Goal: Information Seeking & Learning: Learn about a topic

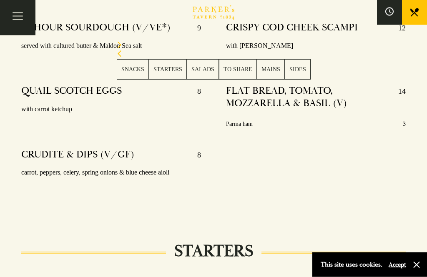
scroll to position [452, 0]
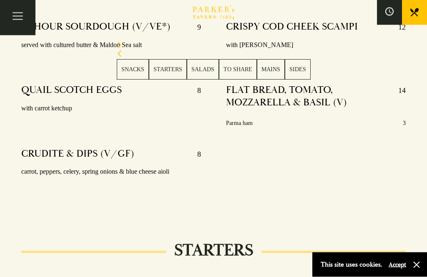
click at [344, 100] on section "SNACKS STARTERS SALADS TO SHARE MAINS SIDES" at bounding box center [213, 61] width 427 height 80
click at [420, 269] on button "button" at bounding box center [416, 265] width 8 height 8
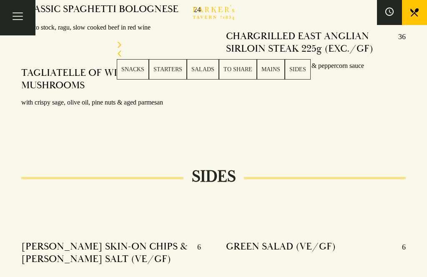
scroll to position [2011, 0]
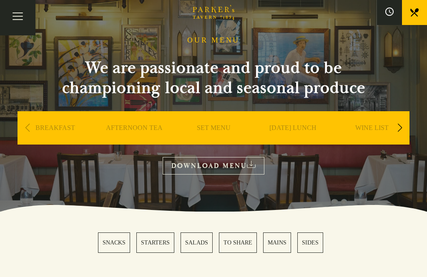
scroll to position [38, 0]
click at [128, 124] on link "AFTERNOON TEA" at bounding box center [134, 140] width 57 height 33
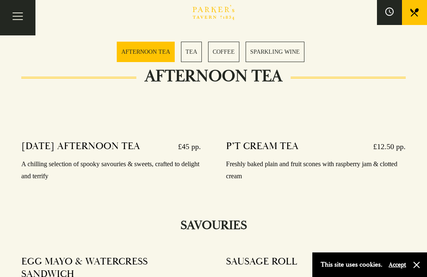
scroll to position [251, 0]
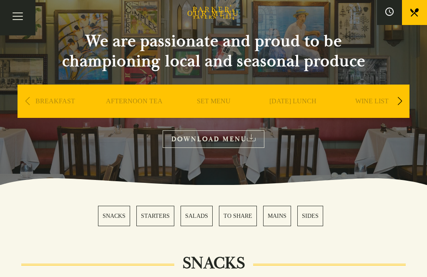
scroll to position [65, 0]
click at [212, 98] on link "SET MENU" at bounding box center [214, 113] width 34 height 33
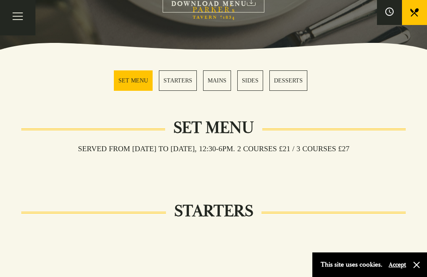
scroll to position [200, 0]
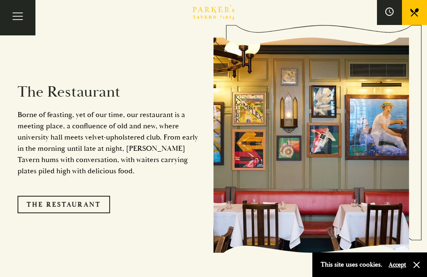
scroll to position [633, 0]
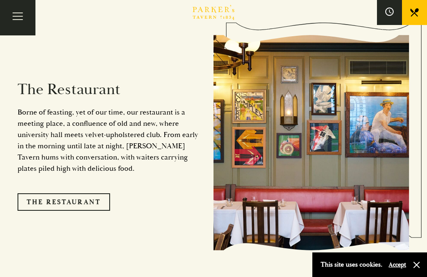
click at [68, 201] on link "The Restaurant" at bounding box center [64, 202] width 93 height 18
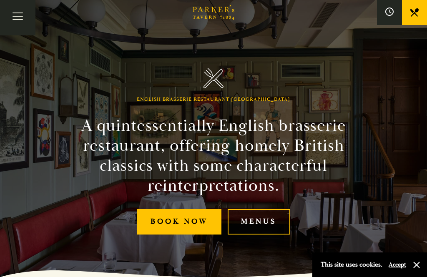
click at [259, 235] on link "Menus" at bounding box center [259, 221] width 63 height 25
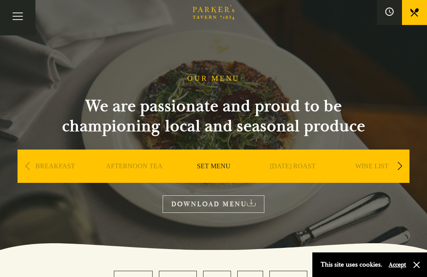
click at [288, 166] on link "[DATE] ROAST" at bounding box center [293, 178] width 46 height 33
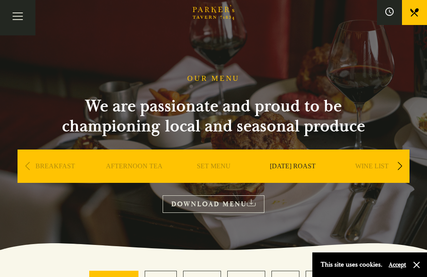
click at [419, 269] on button "button" at bounding box center [416, 265] width 8 height 8
